Goal: Transaction & Acquisition: Purchase product/service

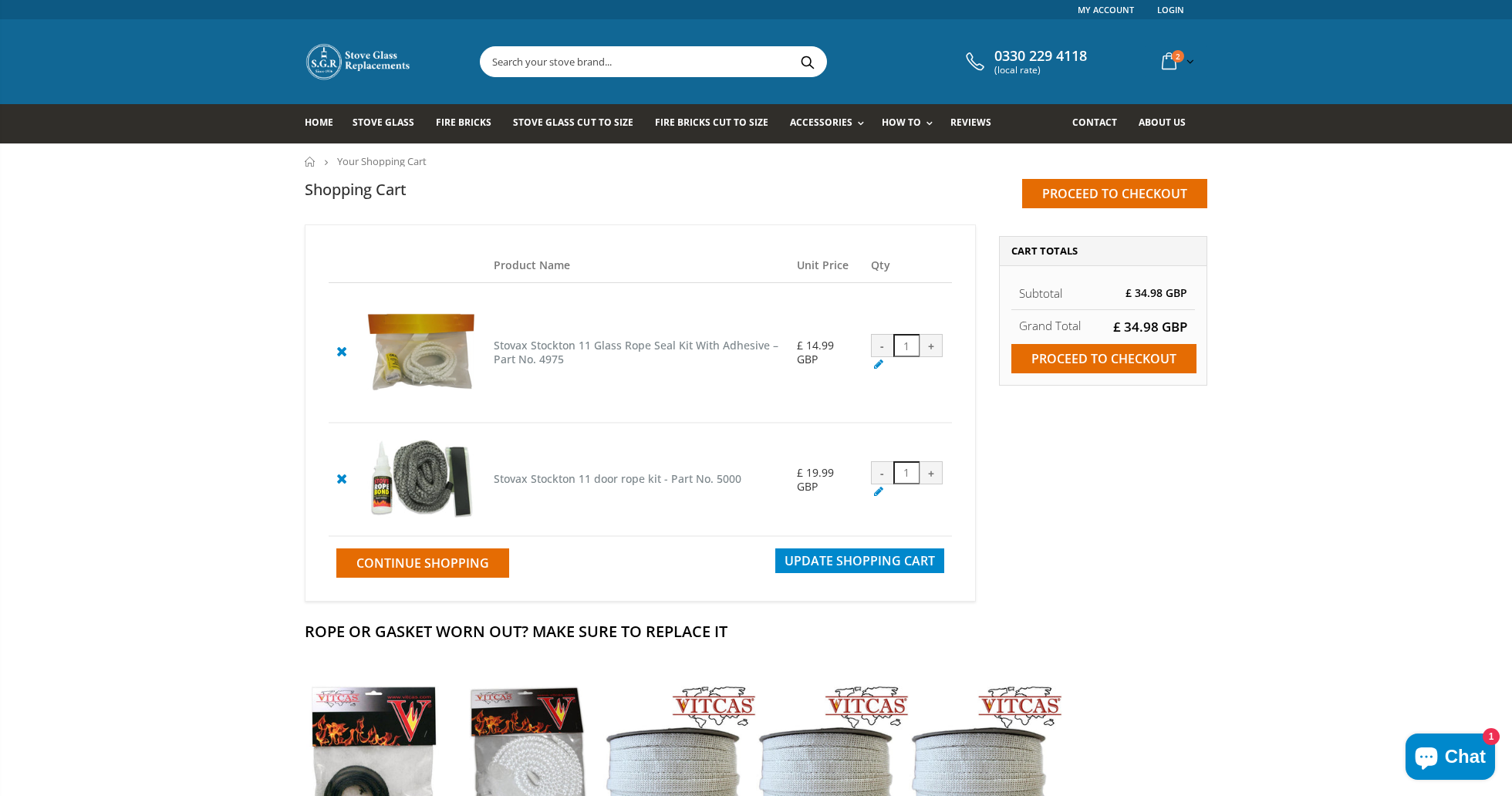
click at [603, 59] on input "text" at bounding box center [740, 62] width 519 height 30
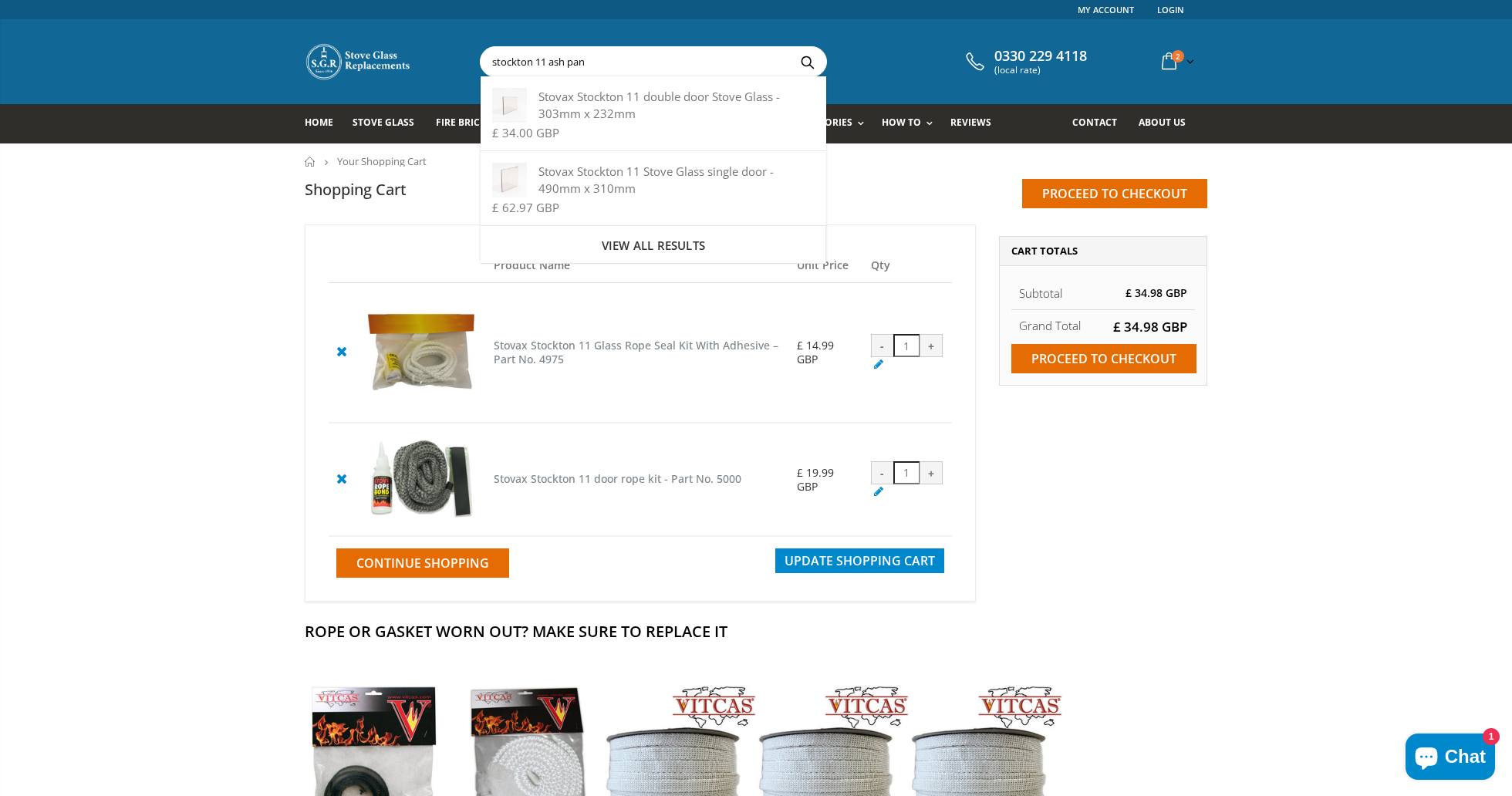
type input "stockton 11 ash pan"
click at [807, 61] on button "Search" at bounding box center [807, 62] width 35 height 30
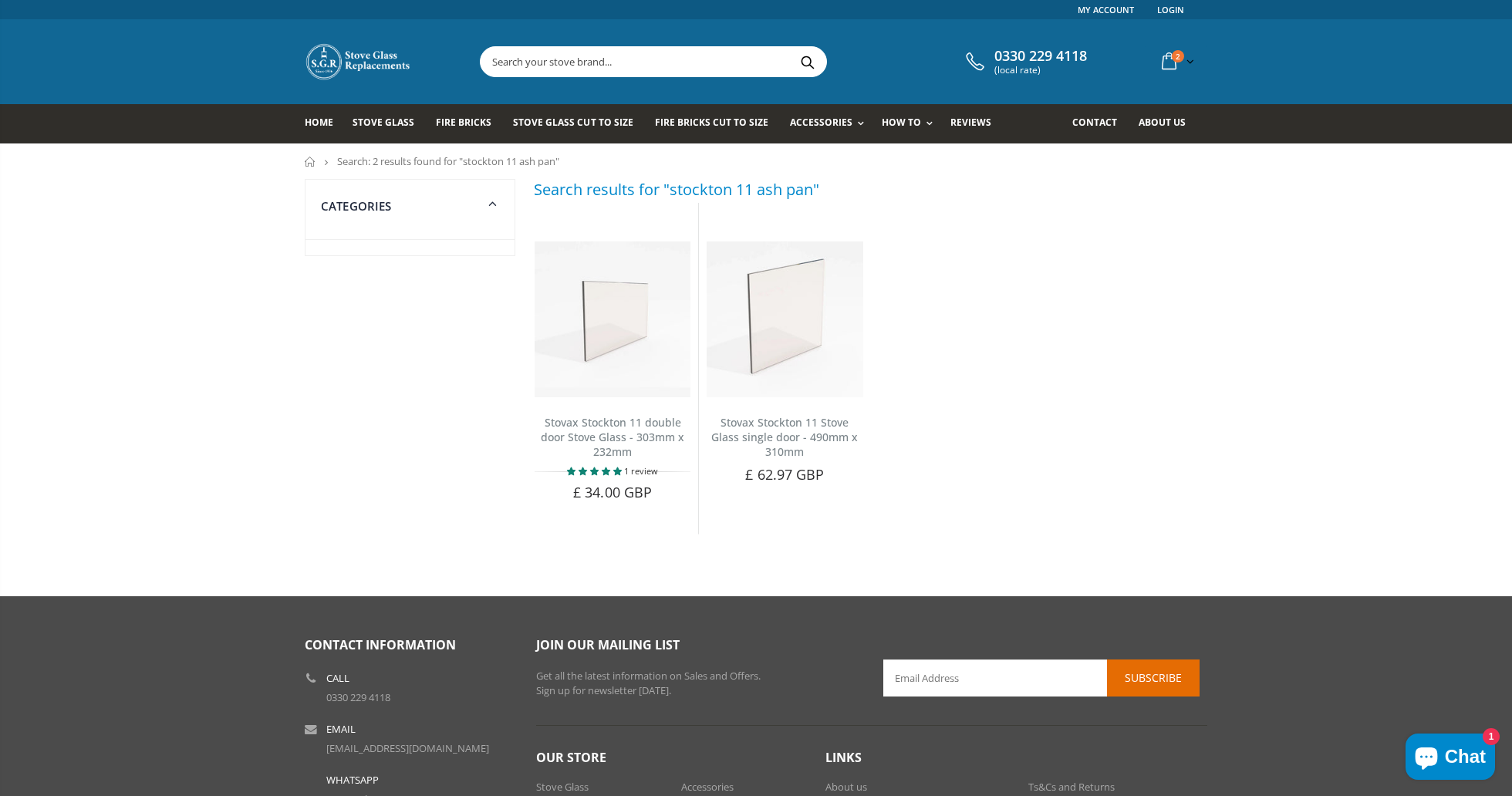
drag, startPoint x: 618, startPoint y: 57, endPoint x: 400, endPoint y: 51, distance: 218.1
click at [400, 51] on div "0330 229 4118 (local rate) 2 item(s) 2 item(s) Stovax Stockton 11 Glass Rope Se…" at bounding box center [756, 61] width 926 height 84
click at [827, 216] on link "Spare Parts" at bounding box center [878, 218] width 157 height 27
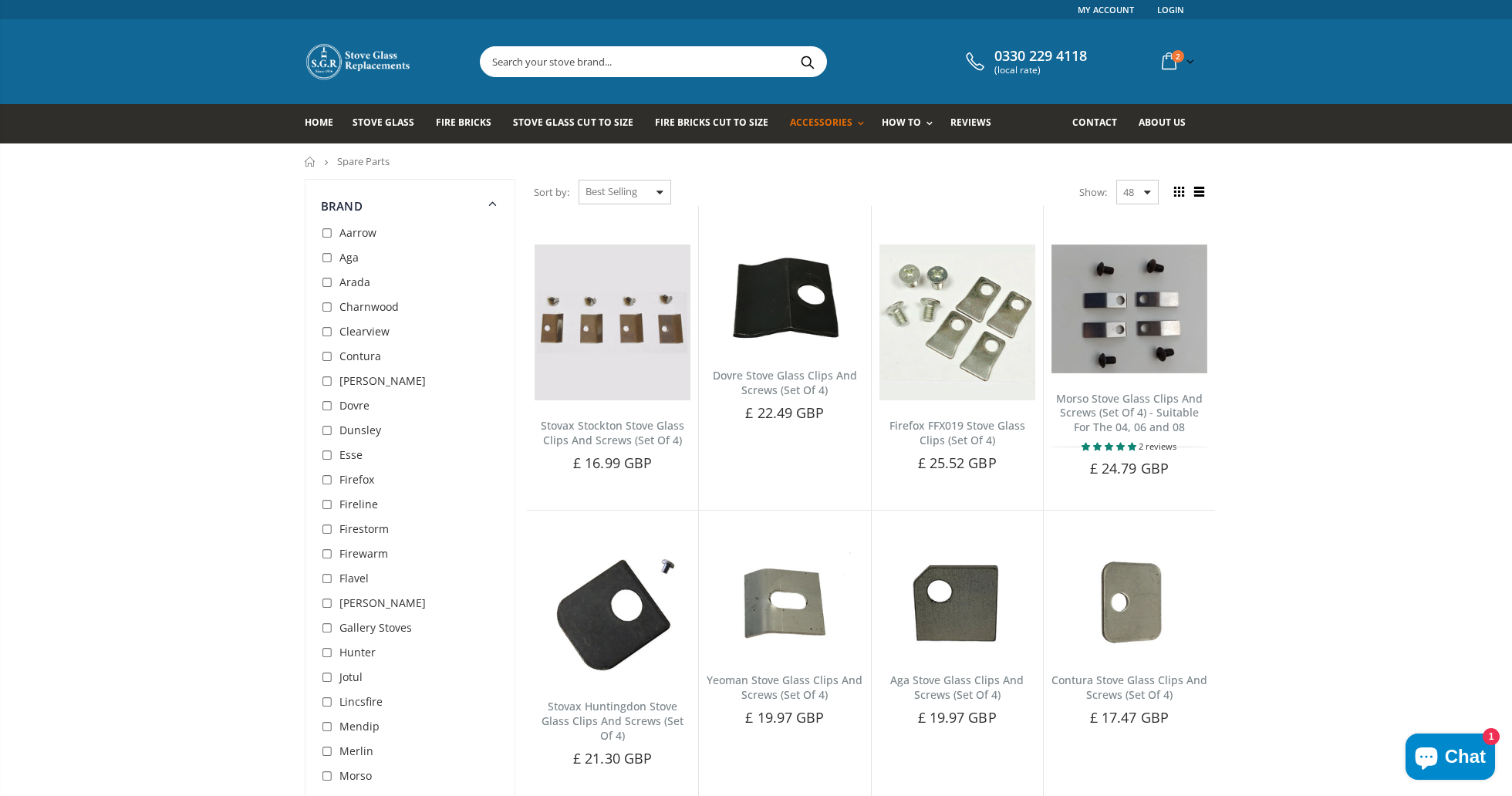
click at [598, 61] on input "text" at bounding box center [740, 62] width 519 height 30
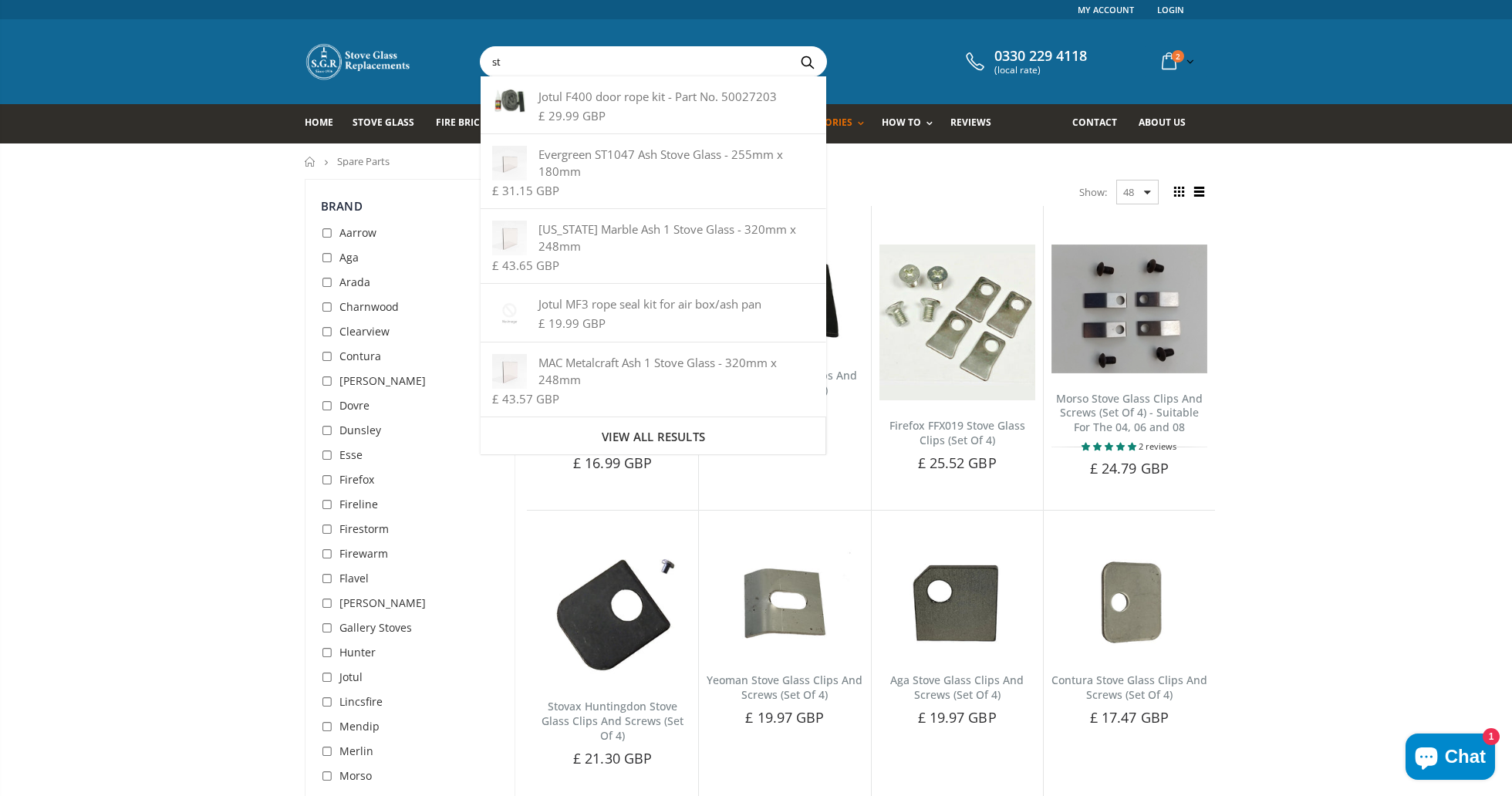
type input "s"
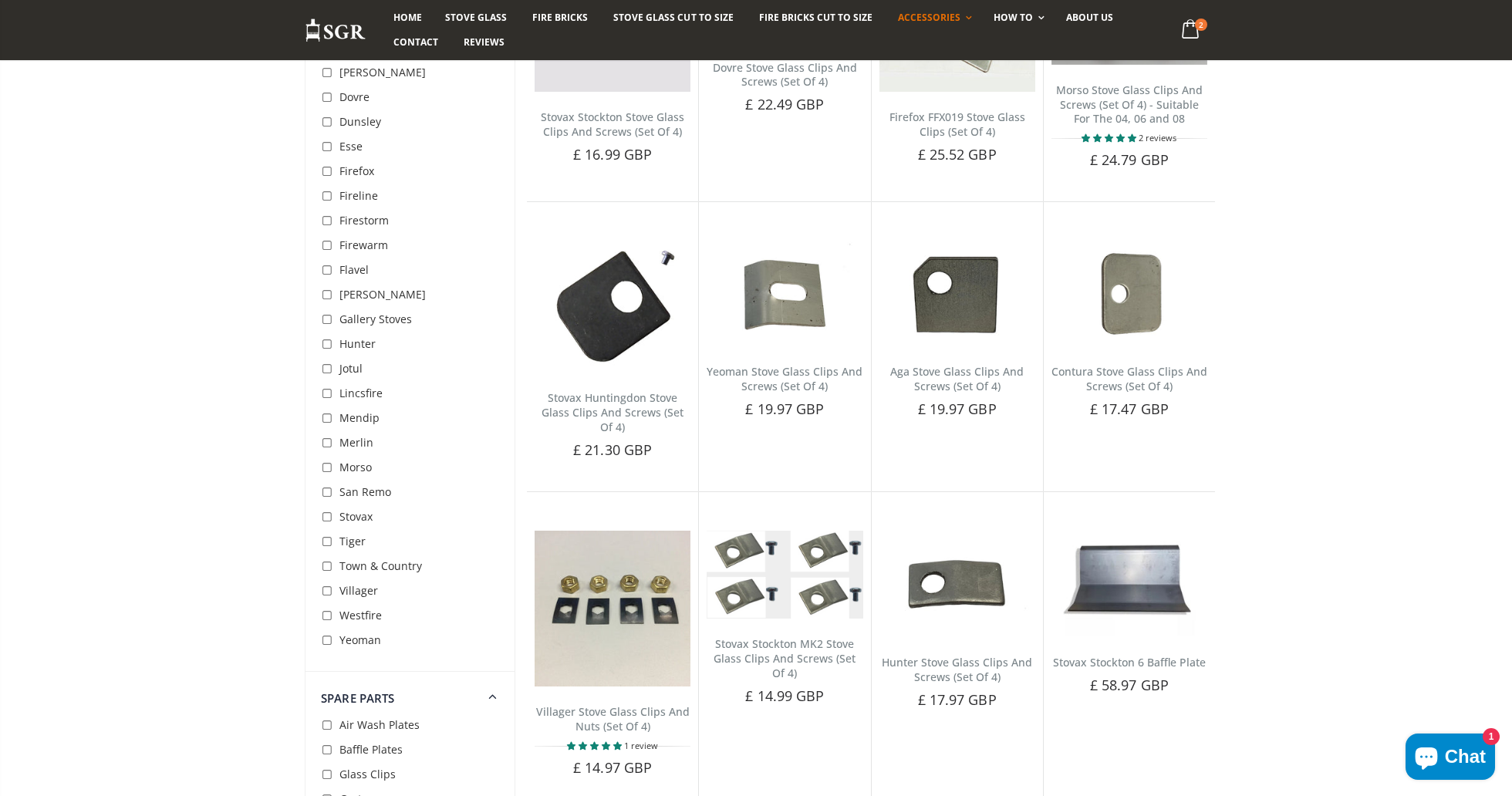
scroll to position [312, 0]
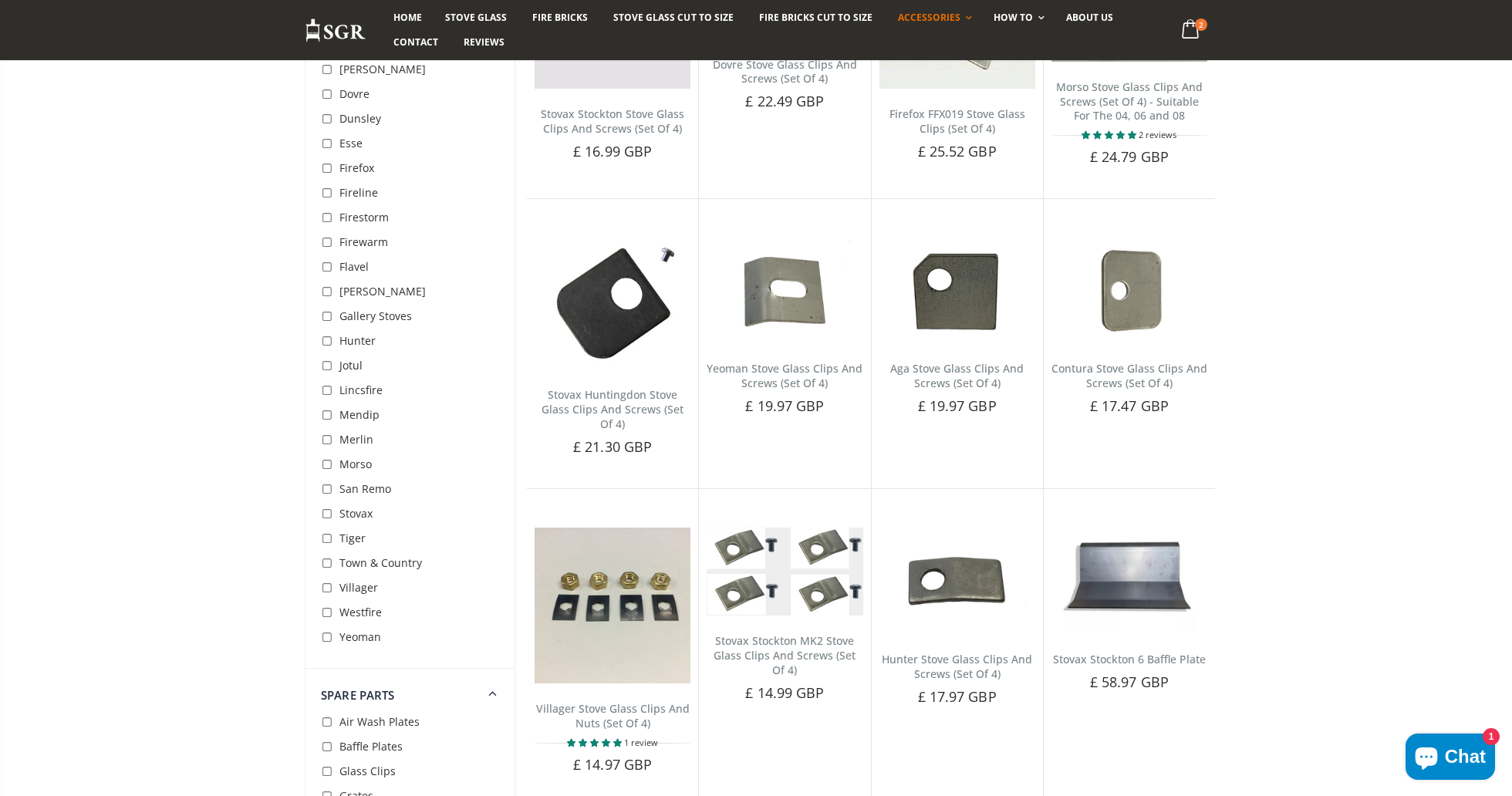
click at [324, 513] on input "checkbox" at bounding box center [329, 515] width 16 height 16
checkbox input "true"
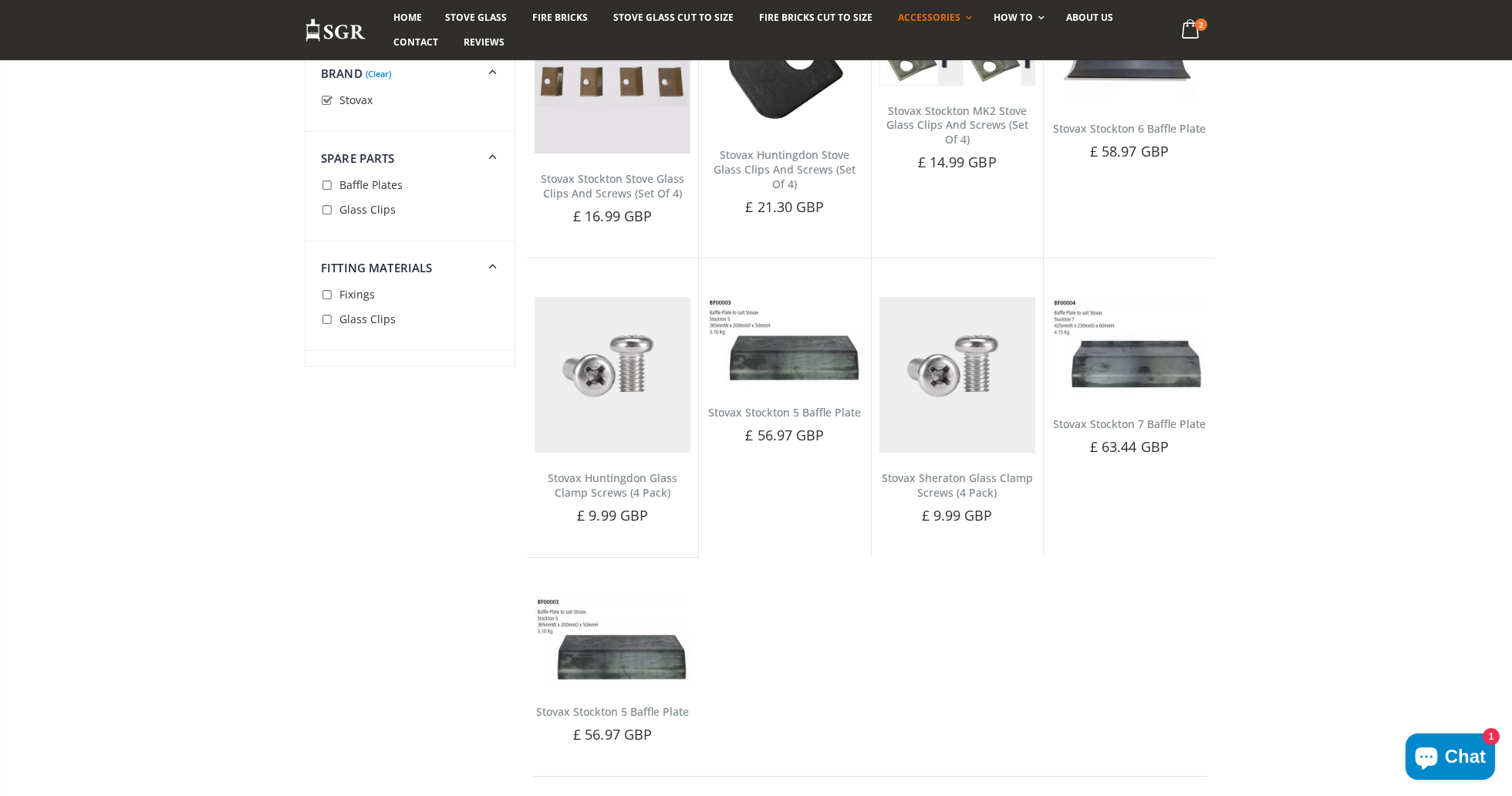
scroll to position [330, 0]
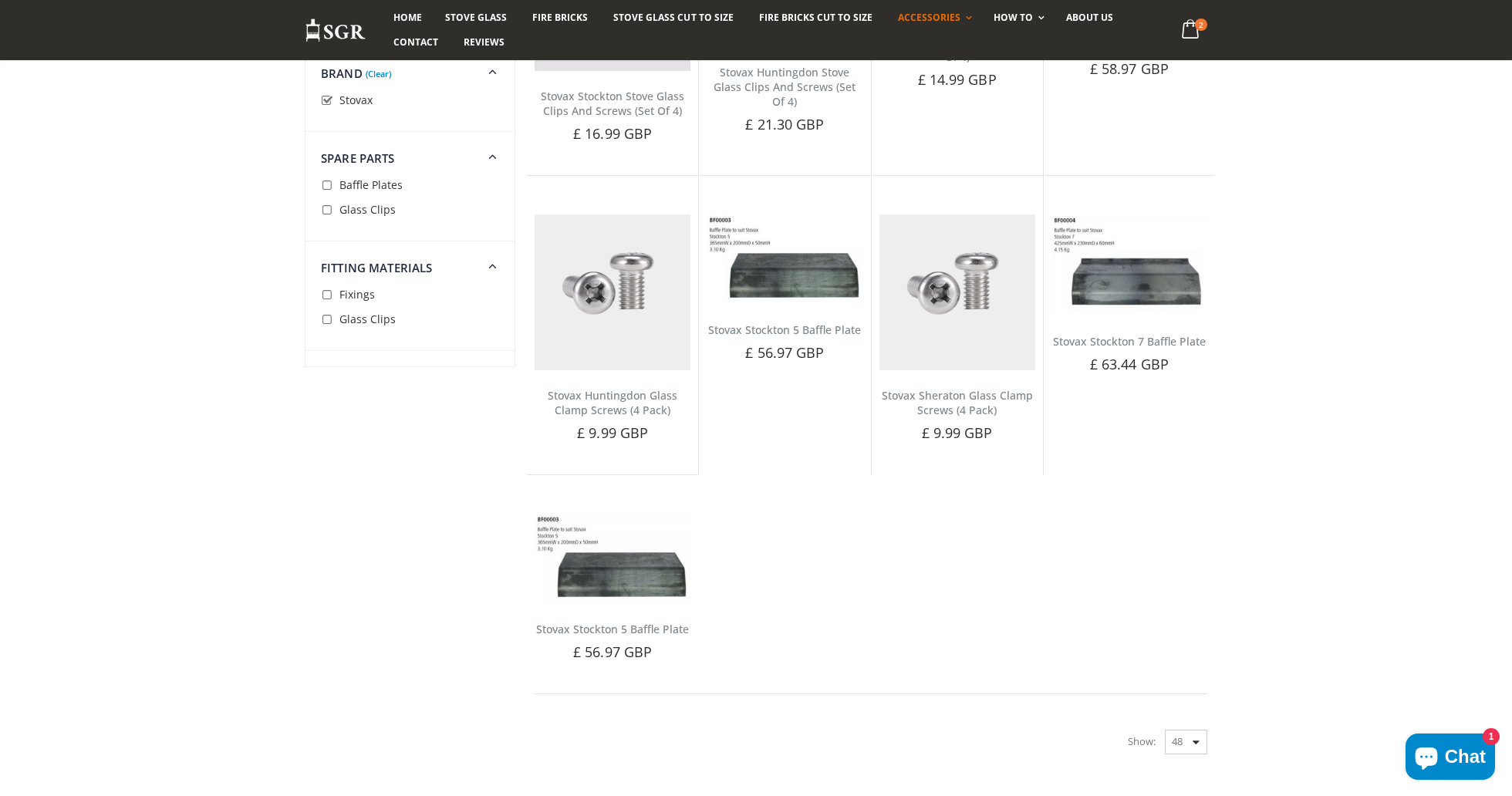
click at [1195, 737] on div "Show: 48 24 36 All" at bounding box center [1167, 741] width 79 height 25
click at [1196, 740] on div "Show: 48 24 36 All" at bounding box center [1167, 741] width 79 height 25
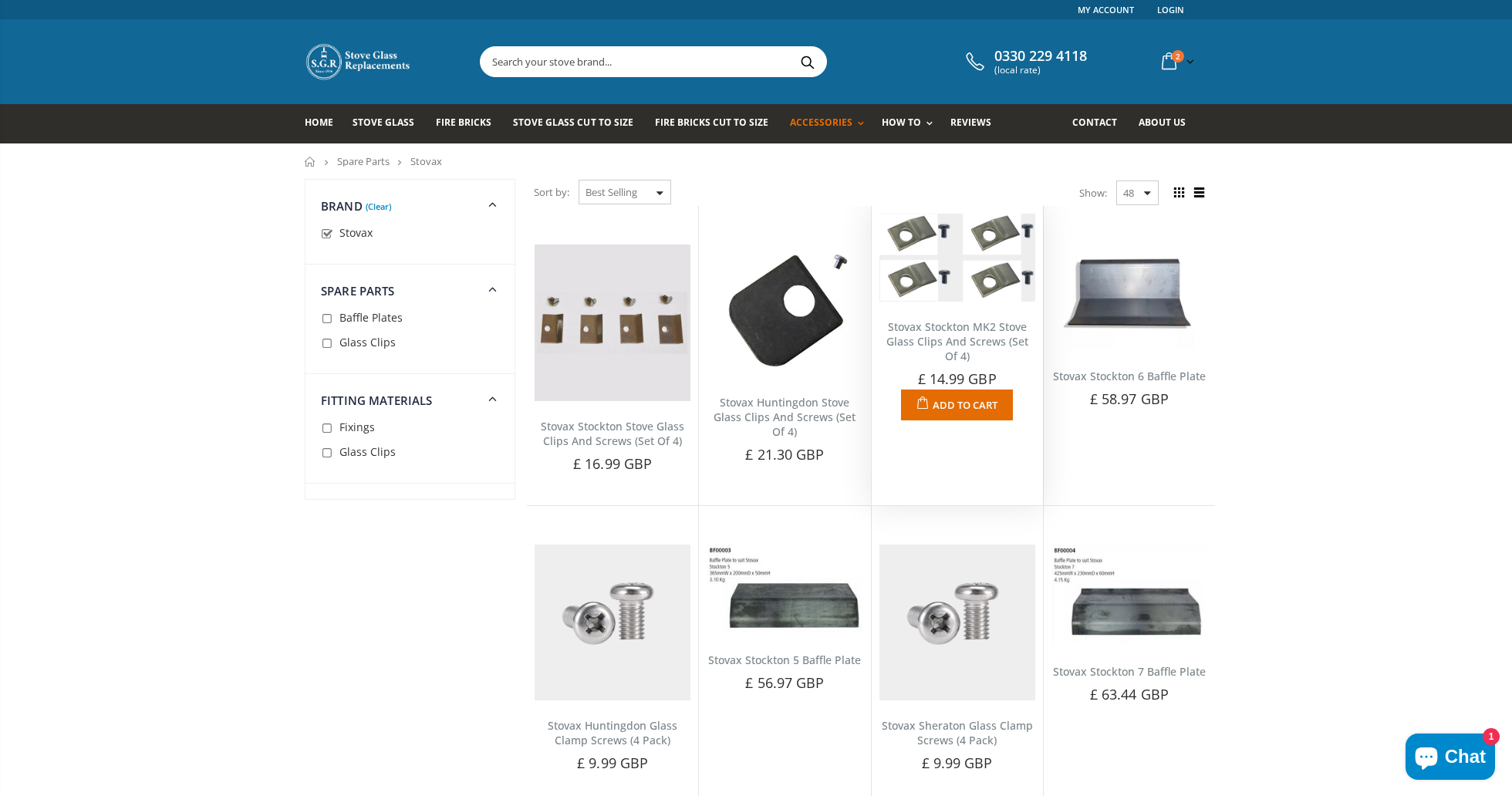
scroll to position [0, 0]
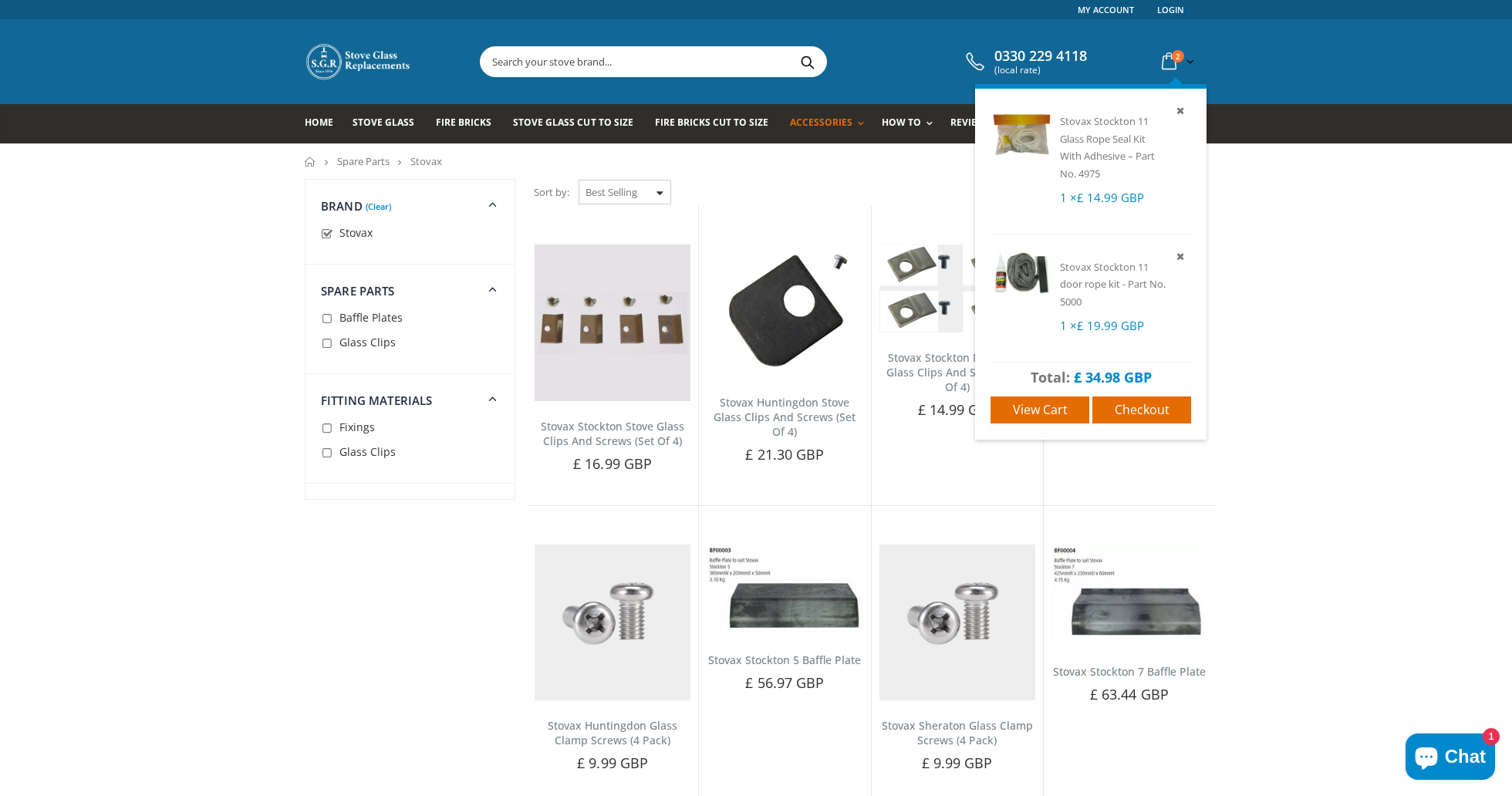
click at [1174, 58] on span "2" at bounding box center [1178, 56] width 12 height 12
click at [1133, 401] on span "Checkout" at bounding box center [1141, 409] width 55 height 17
